Goal: Task Accomplishment & Management: Use online tool/utility

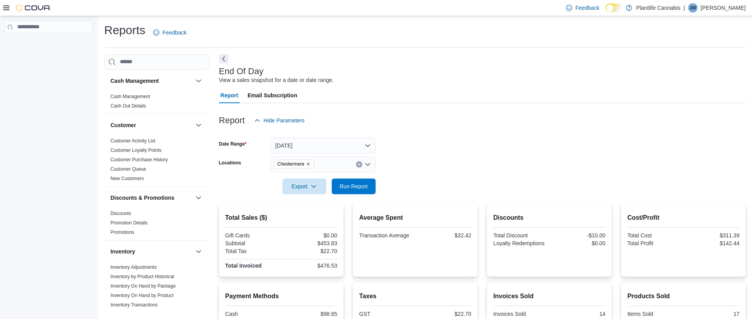
scroll to position [94, 0]
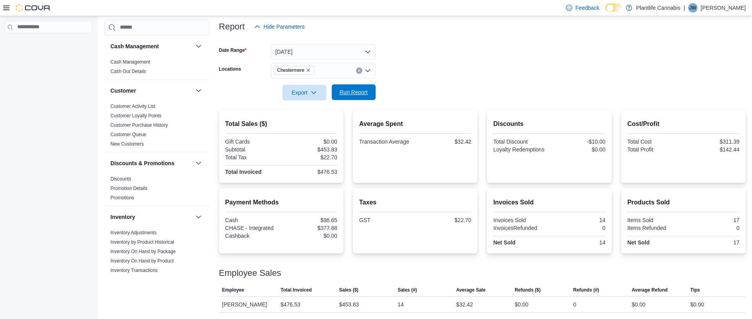
click at [364, 94] on span "Run Report" at bounding box center [354, 92] width 28 height 8
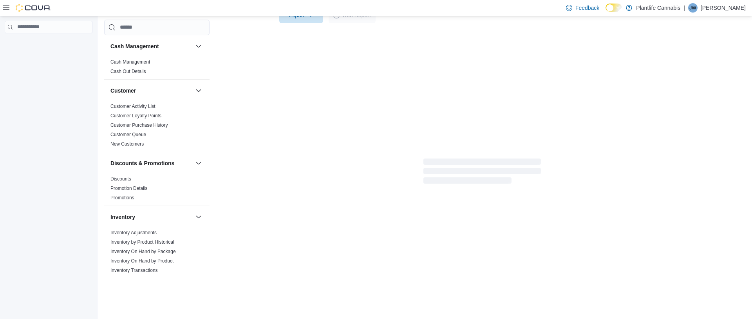
scroll to position [110, 0]
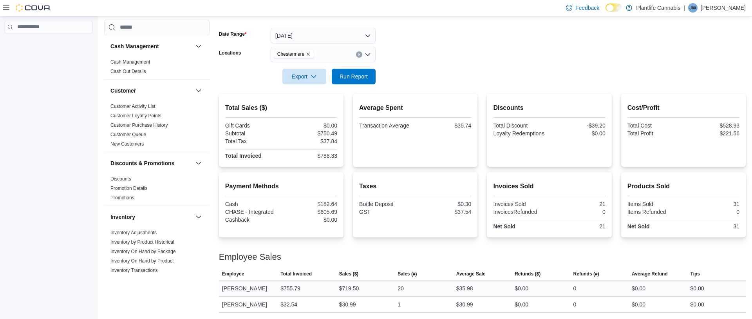
click at [349, 291] on div "$719.50" at bounding box center [349, 287] width 20 height 9
copy div "719.50"
drag, startPoint x: 458, startPoint y: 286, endPoint x: 477, endPoint y: 291, distance: 19.4
click at [458, 286] on div "$35.98" at bounding box center [465, 287] width 17 height 9
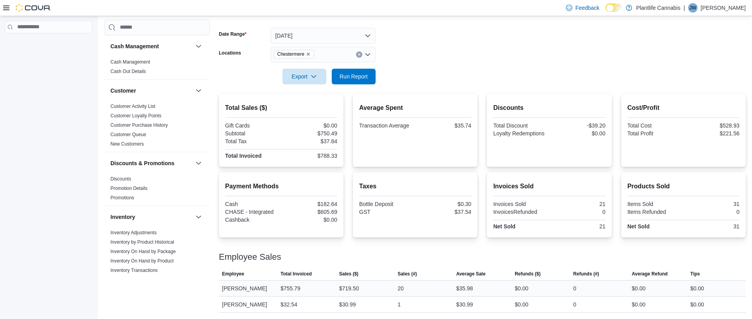
click at [477, 291] on div "$35.98" at bounding box center [482, 288] width 58 height 16
click at [473, 286] on div "$35.98" at bounding box center [465, 287] width 17 height 9
copy div "35.98"
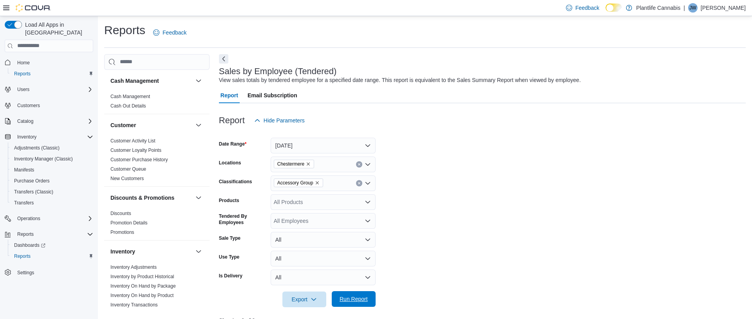
scroll to position [3, 0]
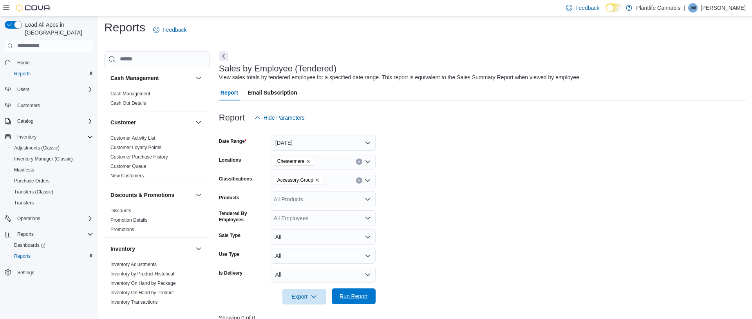
click at [366, 295] on span "Run Report" at bounding box center [354, 296] width 28 height 8
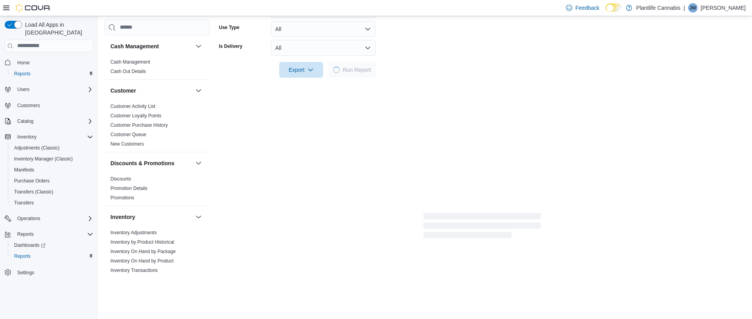
scroll to position [215, 0]
